Goal: Find specific page/section: Find specific page/section

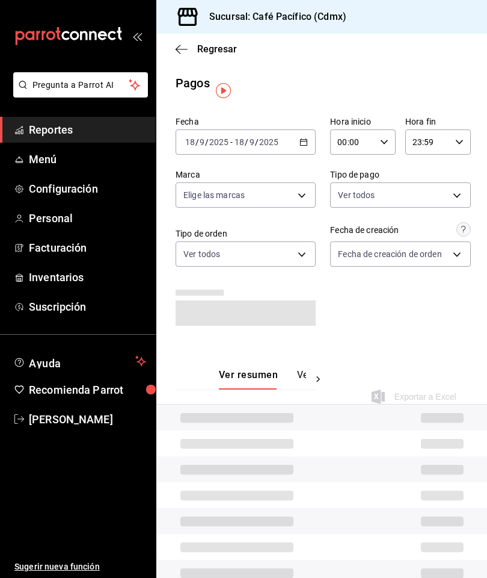
click at [111, 137] on span "Reportes" at bounding box center [87, 130] width 117 height 16
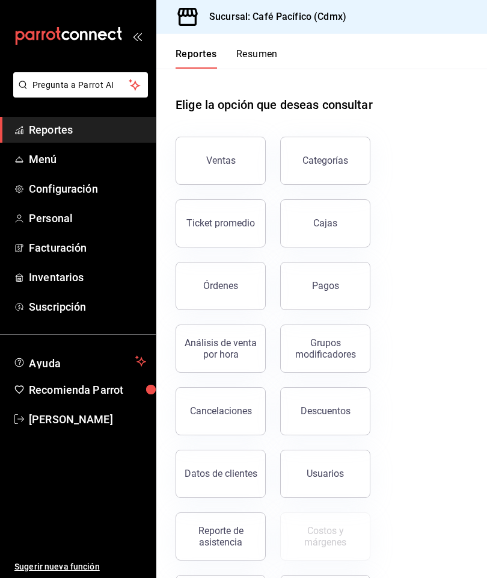
click at [108, 126] on span "Reportes" at bounding box center [87, 130] width 117 height 16
click at [225, 155] on div "Ventas" at bounding box center [220, 160] width 29 height 11
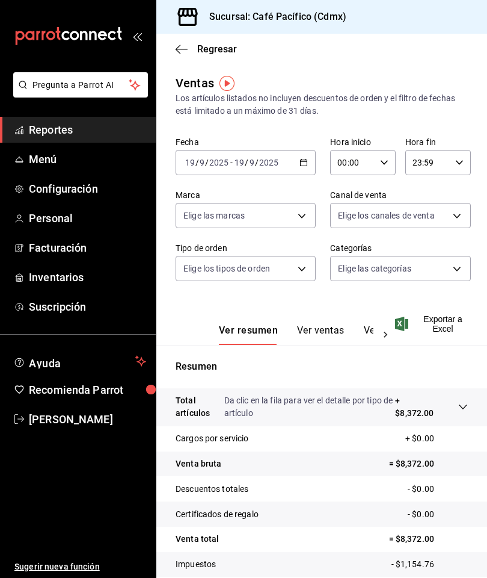
click at [111, 121] on link "Reportes" at bounding box center [78, 130] width 156 height 26
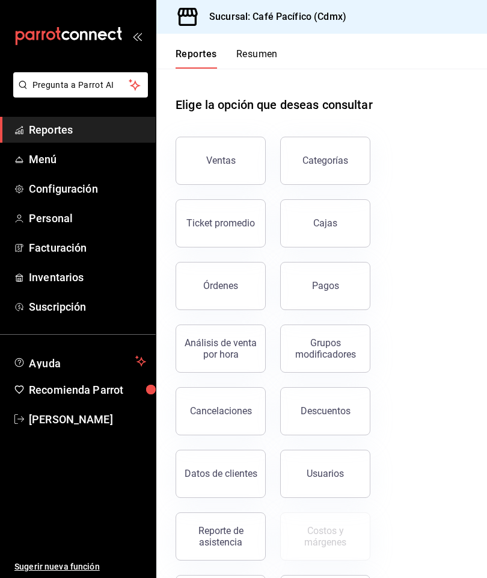
click at [353, 288] on button "Pagos" at bounding box center [325, 286] width 90 height 48
